Goal: Task Accomplishment & Management: Complete application form

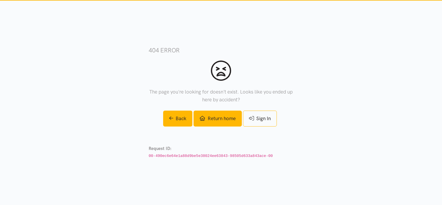
click at [218, 117] on link "Return home" at bounding box center [217, 118] width 48 height 16
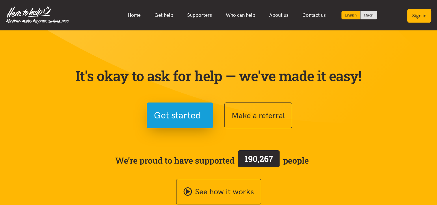
click at [429, 13] on button "Sign in" at bounding box center [419, 16] width 24 height 14
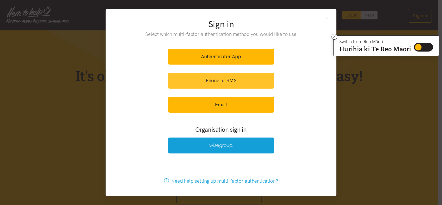
click at [226, 77] on link "Phone or SMS" at bounding box center [221, 81] width 106 height 16
click at [226, 83] on link "Phone or SMS" at bounding box center [221, 81] width 106 height 16
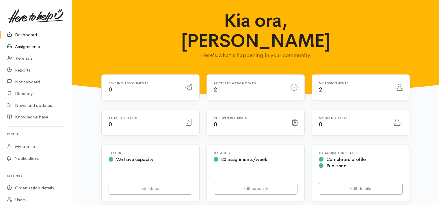
click at [24, 50] on link "Assignments" at bounding box center [36, 47] width 72 height 12
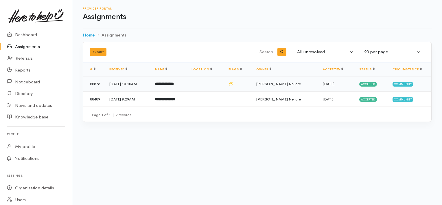
click at [143, 84] on td "[DATE] 10:10AM" at bounding box center [128, 83] width 46 height 15
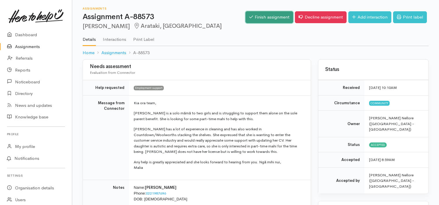
click at [260, 15] on link "Finish assignment" at bounding box center [270, 17] width 48 height 12
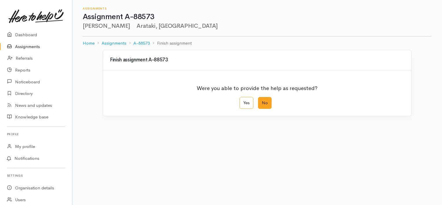
click at [264, 106] on label "No" at bounding box center [265, 103] width 14 height 12
click at [262, 101] on input "No" at bounding box center [260, 99] width 4 height 4
radio input "true"
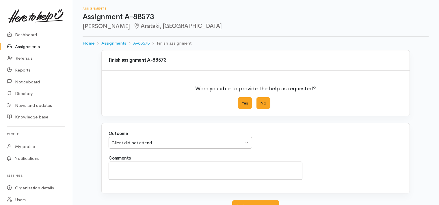
click at [249, 99] on label "Yes" at bounding box center [245, 103] width 14 height 12
click at [242, 99] on input "Yes" at bounding box center [240, 99] width 4 height 4
radio input "true"
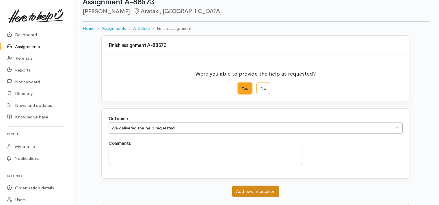
scroll to position [29, 0]
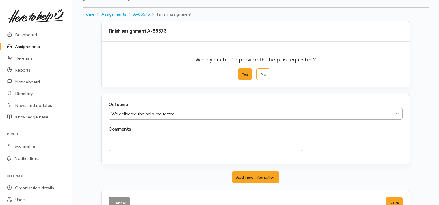
click at [398, 194] on div "Cancel Save" at bounding box center [256, 203] width 308 height 26
click at [396, 200] on button "Save" at bounding box center [394, 203] width 17 height 12
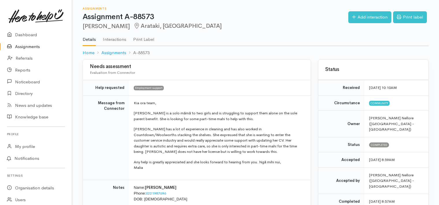
click at [105, 41] on link "Interactions" at bounding box center [114, 37] width 23 height 16
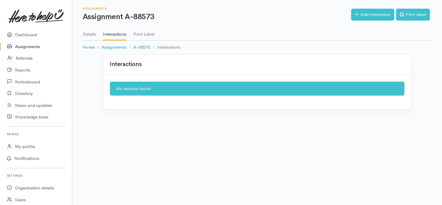
click at [21, 46] on link "Assignments" at bounding box center [36, 47] width 72 height 12
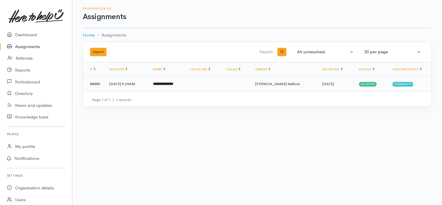
click at [135, 85] on td "[DATE] 9:29AM" at bounding box center [127, 83] width 44 height 15
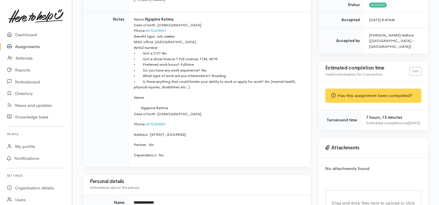
scroll to position [202, 0]
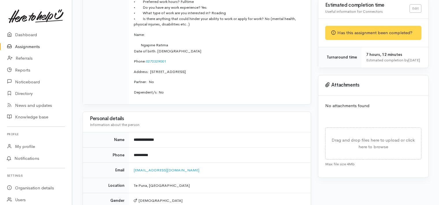
drag, startPoint x: 224, startPoint y: 147, endPoint x: 222, endPoint y: 151, distance: 4.2
click at [224, 149] on td "**********" at bounding box center [220, 154] width 182 height 15
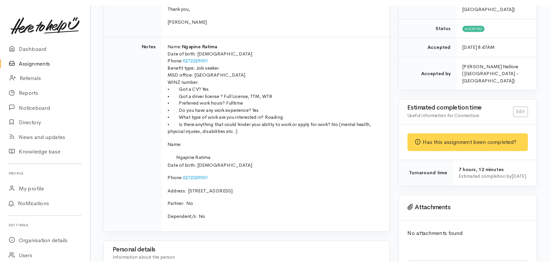
scroll to position [116, 0]
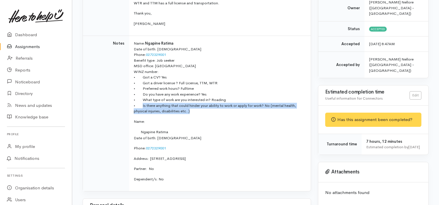
drag, startPoint x: 199, startPoint y: 108, endPoint x: 141, endPoint y: 103, distance: 58.2
click at [141, 103] on p "Name: Ngapine Ratima Date of birth: 27/4/1991 Phone: 0272329001 Benefit type: J…" at bounding box center [219, 76] width 170 height 73
click at [202, 107] on p "Name: Ngapine Ratima Date of birth: 27/4/1991 Phone: 0272329001 Benefit type: J…" at bounding box center [219, 76] width 170 height 73
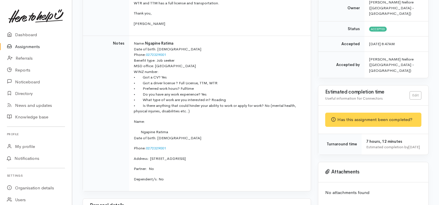
drag, startPoint x: 199, startPoint y: 110, endPoint x: 184, endPoint y: 112, distance: 15.2
click at [184, 112] on p "Name: Ngapine Ratima Date of birth: 27/4/1991 Phone: 0272329001 Benefit type: J…" at bounding box center [219, 76] width 170 height 73
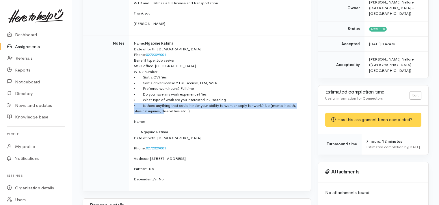
drag, startPoint x: 184, startPoint y: 112, endPoint x: 131, endPoint y: 106, distance: 52.9
click at [131, 106] on td "Name: Ngapine Ratima Date of birth: 27/4/1991 Phone: 0272329001 Benefit type: J…" at bounding box center [220, 113] width 182 height 155
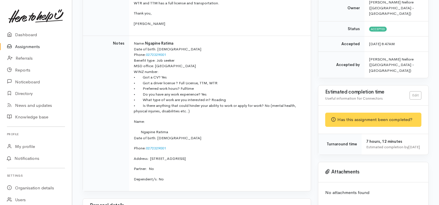
drag, startPoint x: 131, startPoint y: 106, endPoint x: 192, endPoint y: 109, distance: 60.7
click at [192, 108] on p "Name: Ngapine Ratima Date of birth: 27/4/1991 Phone: 0272329001 Benefit type: J…" at bounding box center [219, 76] width 170 height 73
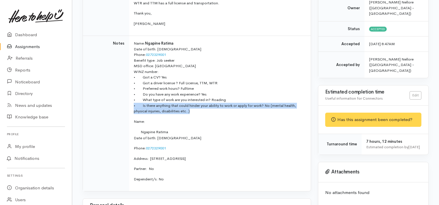
drag, startPoint x: 194, startPoint y: 111, endPoint x: 131, endPoint y: 104, distance: 63.9
click at [131, 104] on td "Name: Ngapine Ratima Date of birth: 27/4/1991 Phone: 0272329001 Benefit type: J…" at bounding box center [220, 113] width 182 height 155
drag, startPoint x: 131, startPoint y: 104, endPoint x: 189, endPoint y: 109, distance: 58.5
click at [189, 109] on p "Name: Ngapine Ratima Date of birth: 27/4/1991 Phone: 0272329001 Benefit type: J…" at bounding box center [219, 76] width 170 height 73
click at [205, 109] on p "Name: Ngapine Ratima Date of birth: 27/4/1991 Phone: 0272329001 Benefit type: J…" at bounding box center [219, 76] width 170 height 73
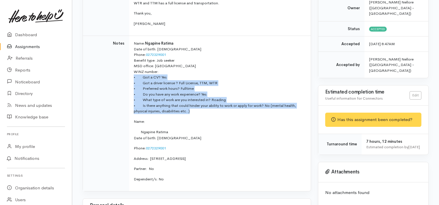
drag, startPoint x: 197, startPoint y: 110, endPoint x: 132, endPoint y: 74, distance: 73.9
click at [132, 74] on td "Name: Ngapine Ratima Date of birth: 27/4/1991 Phone: 0272329001 Benefit type: J…" at bounding box center [220, 113] width 182 height 155
drag, startPoint x: 132, startPoint y: 74, endPoint x: 185, endPoint y: 94, distance: 57.0
click at [182, 91] on p "Name: Ngapine Ratima Date of birth: 27/4/1991 Phone: 0272329001 Benefit type: J…" at bounding box center [219, 76] width 170 height 73
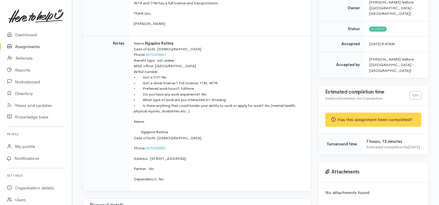
click at [198, 114] on td "Name: Ngapine Ratima Date of birth: 27/4/1991 Phone: 0272329001 Benefit type: J…" at bounding box center [220, 113] width 182 height 155
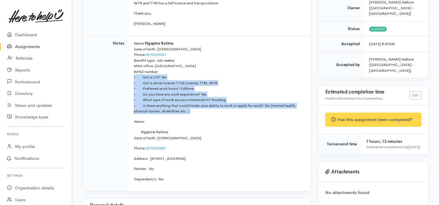
drag, startPoint x: 202, startPoint y: 110, endPoint x: 131, endPoint y: 77, distance: 77.8
click at [131, 77] on td "Name: Ngapine Ratima Date of birth: 27/4/1991 Phone: 0272329001 Benefit type: J…" at bounding box center [220, 113] width 182 height 155
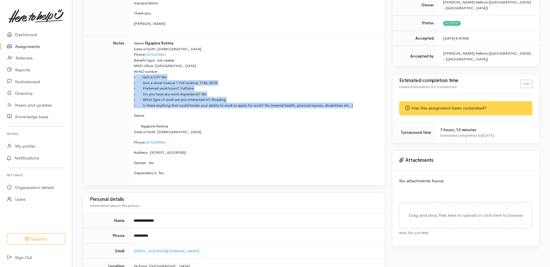
drag, startPoint x: 185, startPoint y: 83, endPoint x: 186, endPoint y: 97, distance: 13.9
click at [185, 83] on p "Name: Ngapine Ratima Date of birth: 27/4/1991 Phone: 0272329001 Benefit type: J…" at bounding box center [256, 74] width 244 height 68
click at [181, 76] on p "Name: Ngapine Ratima Date of birth: 27/4/1991 Phone: 0272329001 Benefit type: J…" at bounding box center [256, 74] width 244 height 68
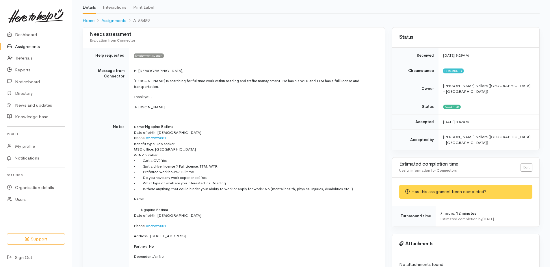
scroll to position [29, 0]
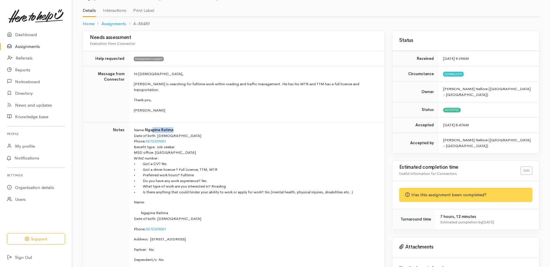
drag, startPoint x: 175, startPoint y: 125, endPoint x: 154, endPoint y: 125, distance: 20.5
click at [154, 127] on p "Name: Ngapine Ratima Date of birth: 27/4/1991 Phone: 0272329001 Benefit type: J…" at bounding box center [256, 161] width 244 height 68
drag, startPoint x: 154, startPoint y: 125, endPoint x: 161, endPoint y: 125, distance: 7.2
click at [161, 127] on span "Ngapine Ratima" at bounding box center [159, 129] width 28 height 5
drag, startPoint x: 161, startPoint y: 124, endPoint x: 146, endPoint y: 124, distance: 14.4
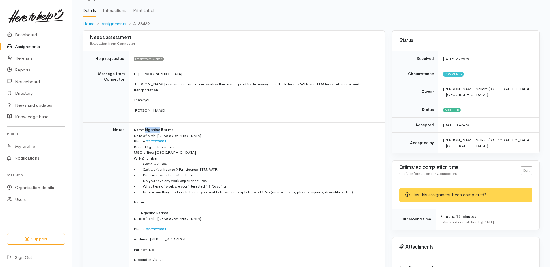
click at [146, 127] on span "Ngapine Ratima" at bounding box center [159, 129] width 28 height 5
copy span "Ngapine"
drag, startPoint x: 174, startPoint y: 125, endPoint x: 162, endPoint y: 124, distance: 11.6
click at [162, 127] on p "Name: Ngapine Ratima Date of birth: 27/4/1991 Phone: 0272329001 Benefit type: J…" at bounding box center [256, 161] width 244 height 68
copy span "Ratima"
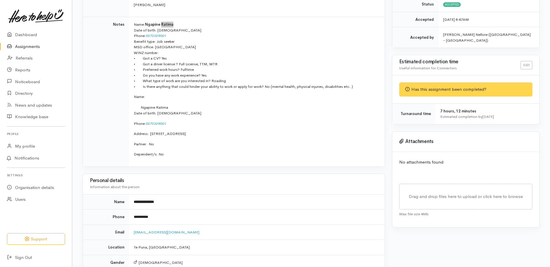
scroll to position [144, 0]
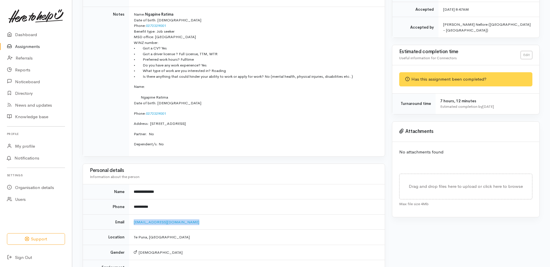
drag, startPoint x: 198, startPoint y: 217, endPoint x: 133, endPoint y: 217, distance: 65.3
click at [133, 204] on td "sodium-sequins-5z@icloud.com" at bounding box center [257, 221] width 256 height 15
copy link "sodium-sequins-5z@icloud.com"
drag, startPoint x: 162, startPoint y: 202, endPoint x: 134, endPoint y: 203, distance: 27.7
click at [134, 203] on td "**********" at bounding box center [257, 206] width 256 height 15
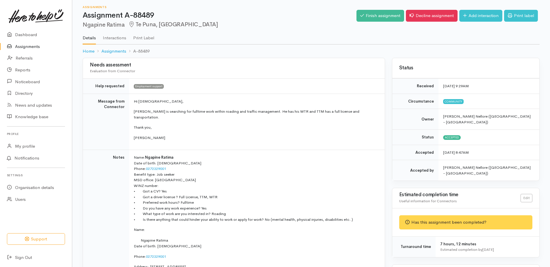
scroll to position [0, 0]
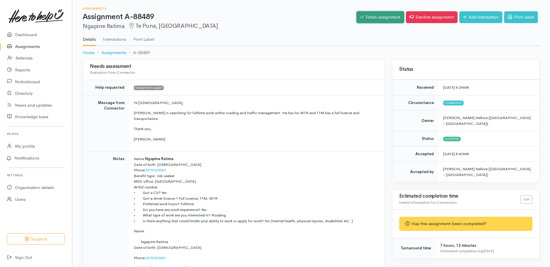
click at [386, 15] on link "Finish assignment" at bounding box center [381, 17] width 48 height 12
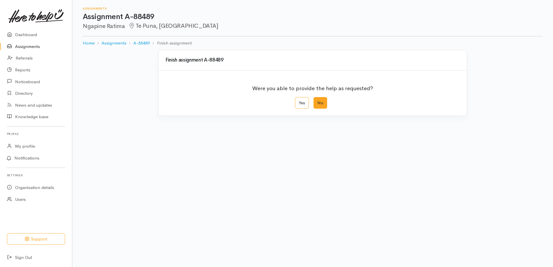
click at [323, 100] on label "No" at bounding box center [320, 103] width 14 height 12
click at [317, 100] on input "No" at bounding box center [315, 99] width 4 height 4
radio input "true"
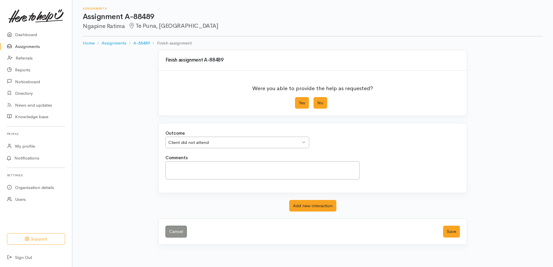
click at [303, 102] on label "Yes" at bounding box center [302, 103] width 14 height 12
click at [299, 101] on input "Yes" at bounding box center [297, 99] width 4 height 4
radio input "true"
click at [247, 149] on div "Outcome We delivered the help requested We delivered the help requested We deli…" at bounding box center [312, 142] width 301 height 25
click at [451, 229] on button "Save" at bounding box center [451, 232] width 17 height 12
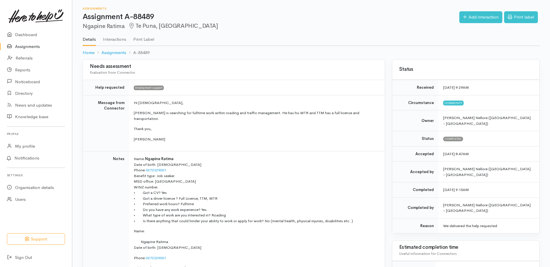
click at [37, 45] on link "Assignments" at bounding box center [36, 47] width 72 height 12
